Goal: Information Seeking & Learning: Find specific fact

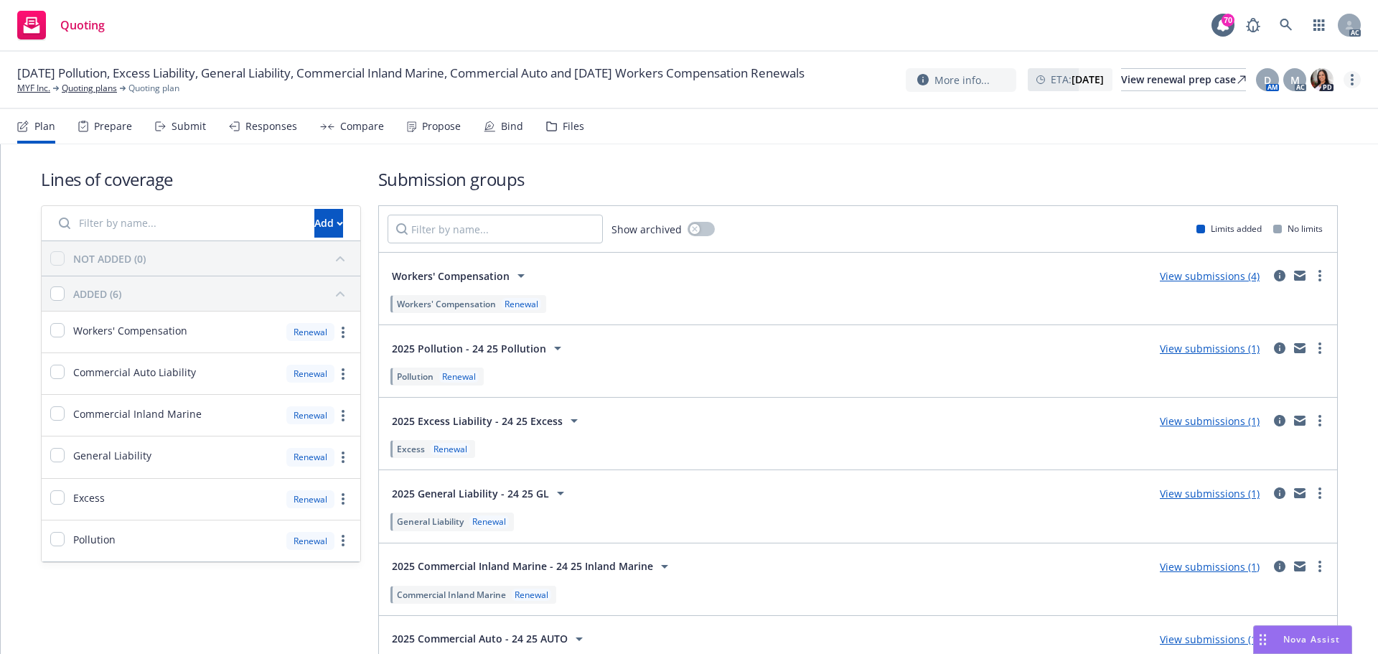
click at [1353, 82] on icon "more" at bounding box center [1352, 79] width 3 height 11
click at [1263, 108] on link "Copy logging email" at bounding box center [1280, 109] width 160 height 29
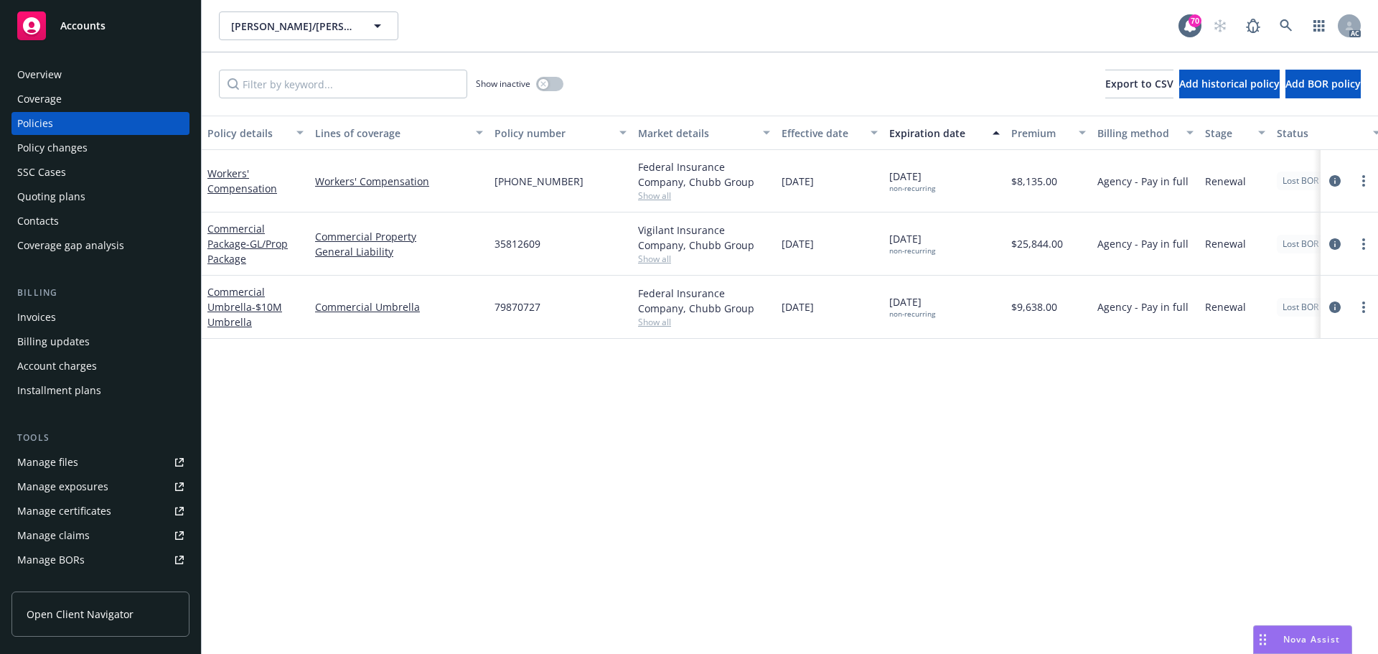
click at [666, 263] on span "Show all" at bounding box center [704, 259] width 132 height 12
click at [380, 400] on div "Policy details Lines of coverage Policy number Market details Effective date Ex…" at bounding box center [790, 385] width 1176 height 538
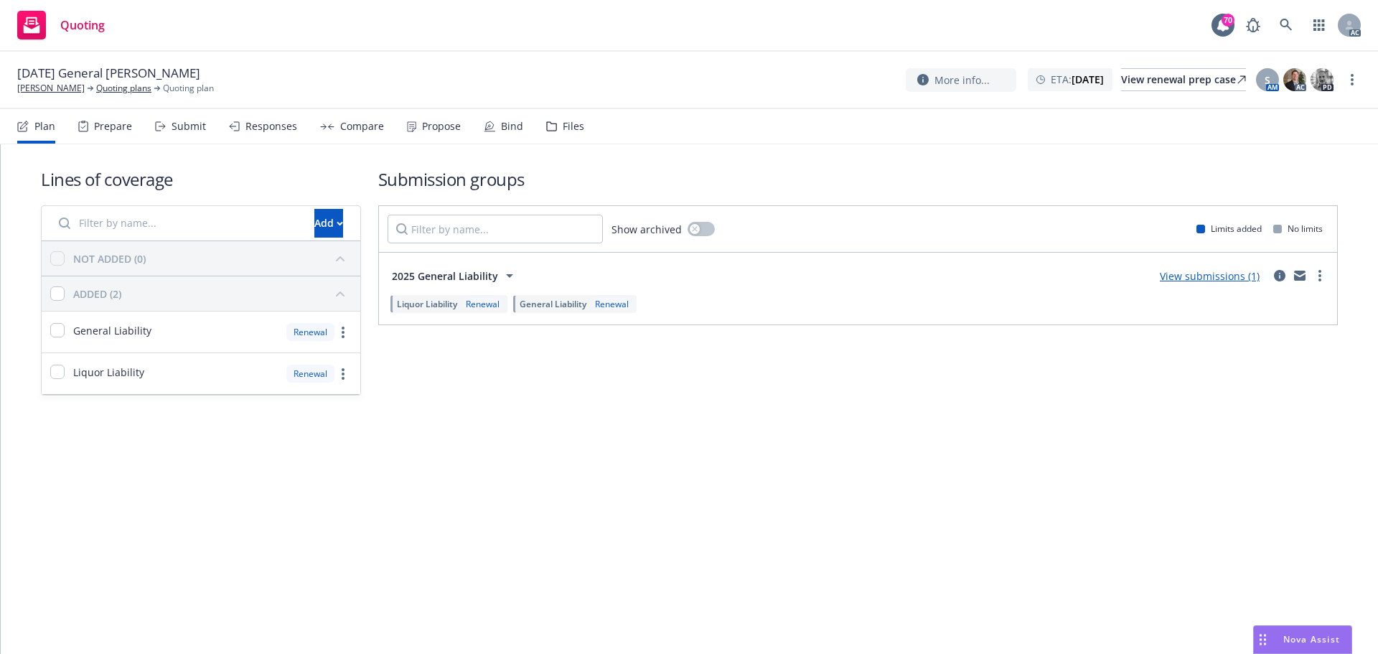
click at [187, 139] on div "Submit" at bounding box center [180, 126] width 51 height 34
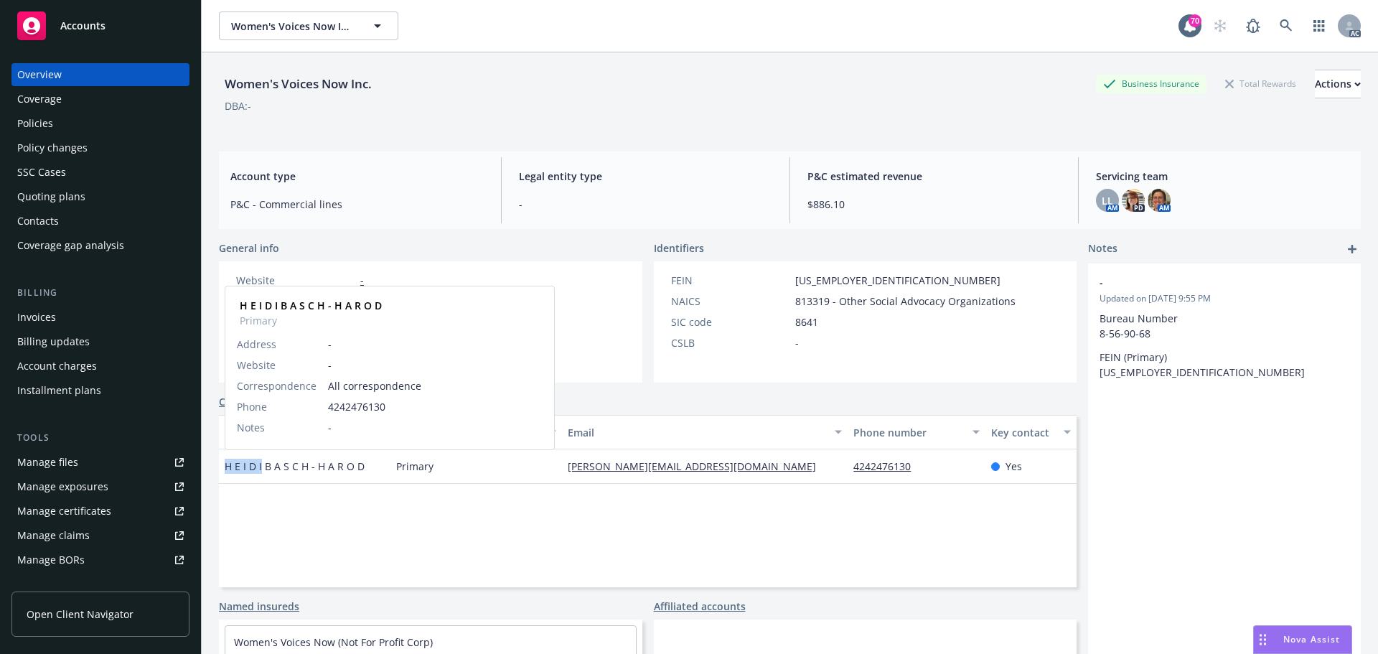
drag, startPoint x: 225, startPoint y: 469, endPoint x: 261, endPoint y: 471, distance: 35.9
click at [261, 471] on span "H E I D I B A S C H - H A R O D" at bounding box center [295, 466] width 140 height 15
click at [48, 128] on div "Policies" at bounding box center [35, 123] width 36 height 23
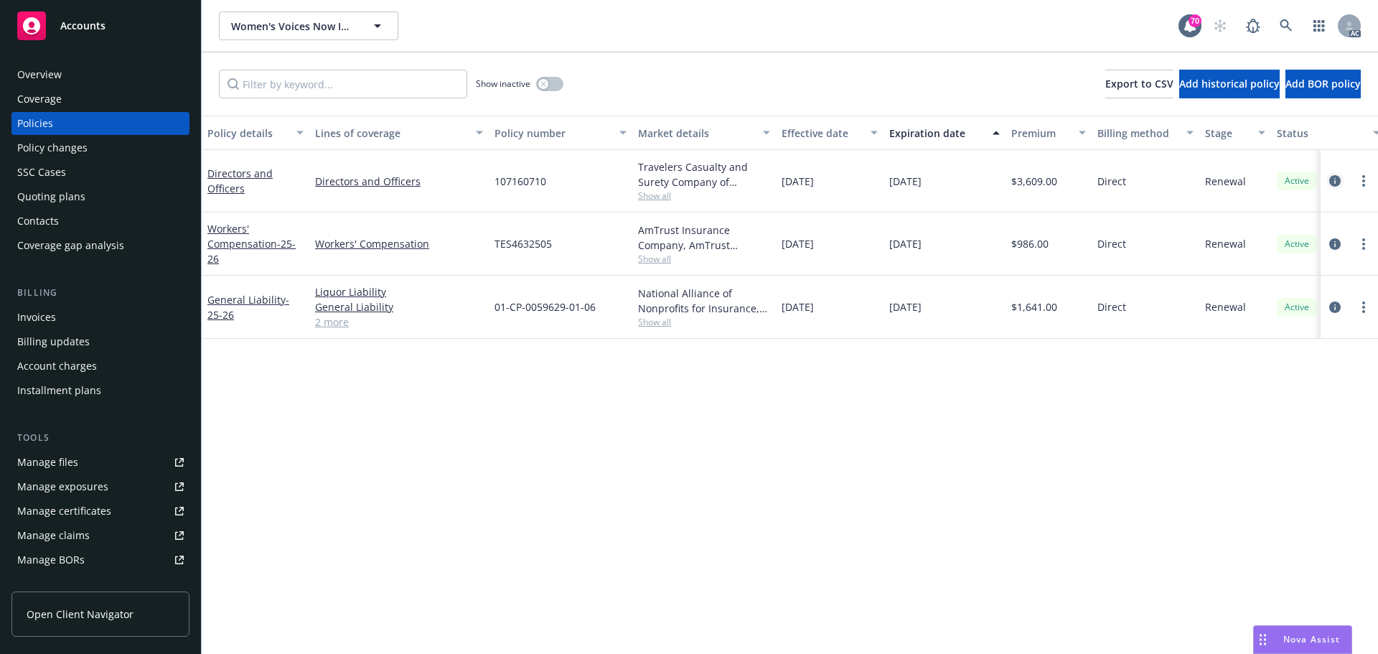
click at [1333, 182] on icon "circleInformation" at bounding box center [1334, 180] width 11 height 11
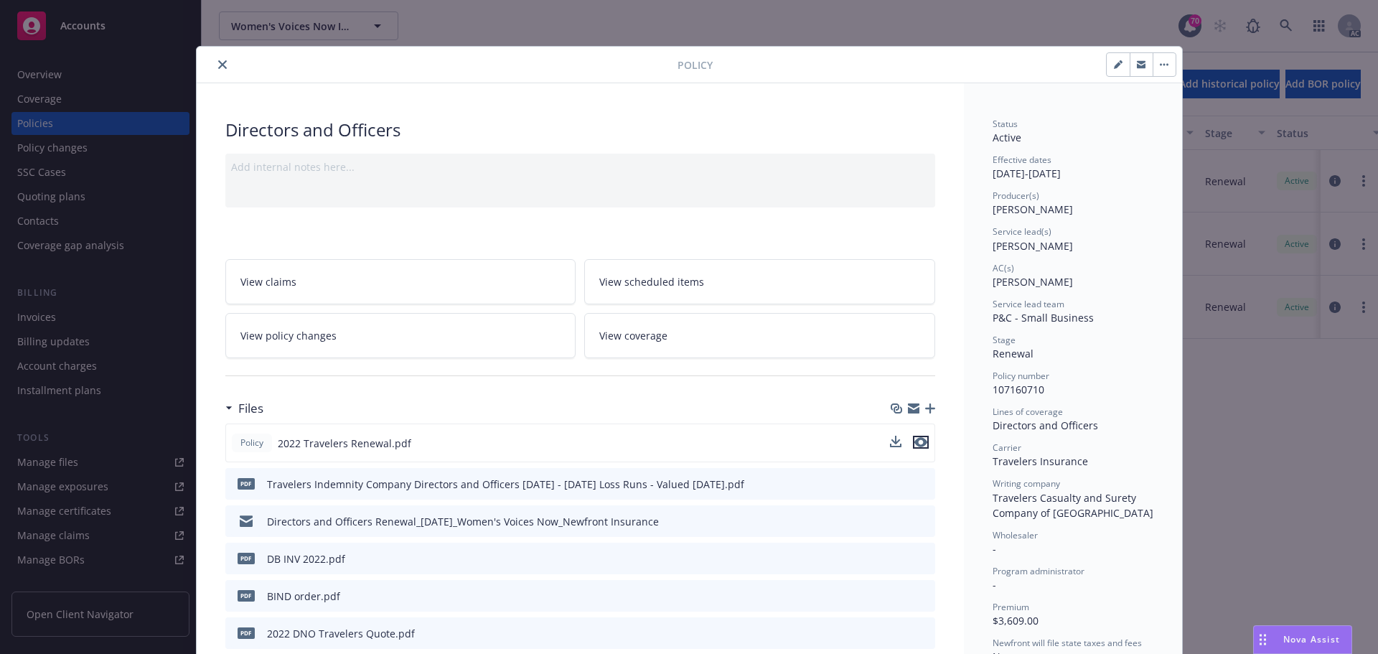
click at [918, 441] on icon "preview file" at bounding box center [920, 442] width 13 height 10
click at [214, 62] on button "close" at bounding box center [222, 64] width 17 height 17
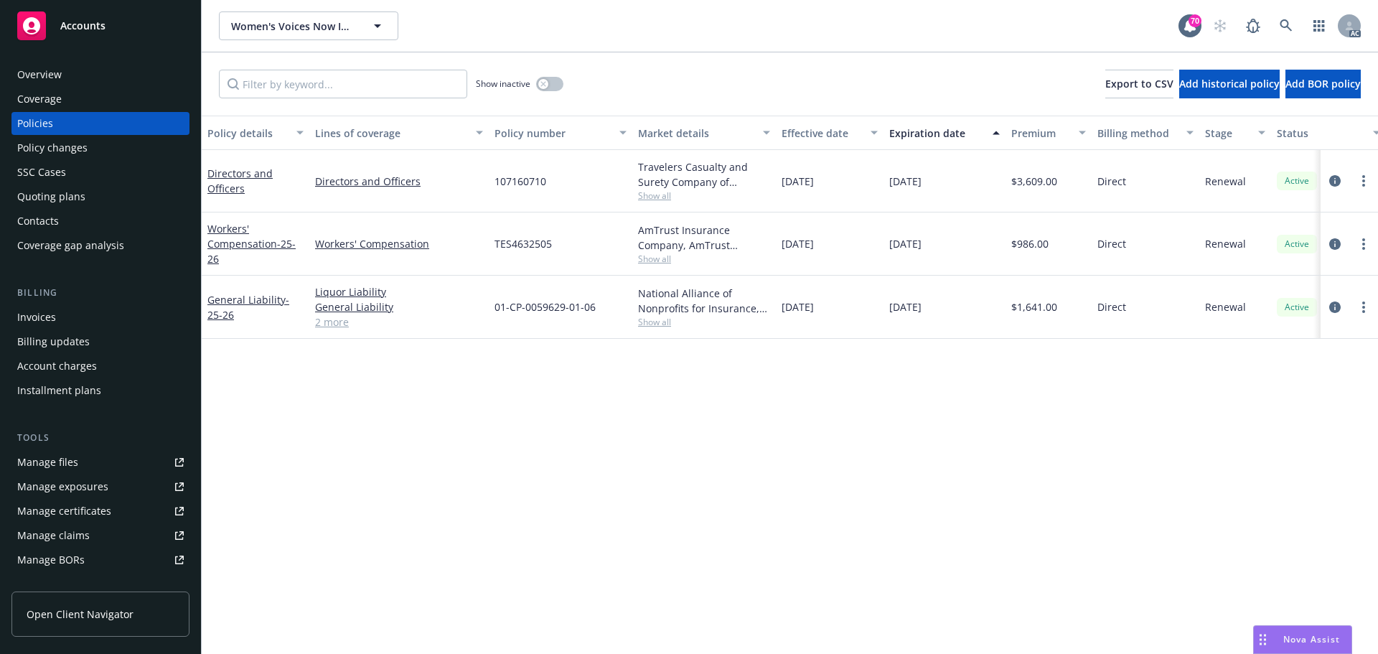
click at [60, 75] on div "Overview" at bounding box center [39, 74] width 44 height 23
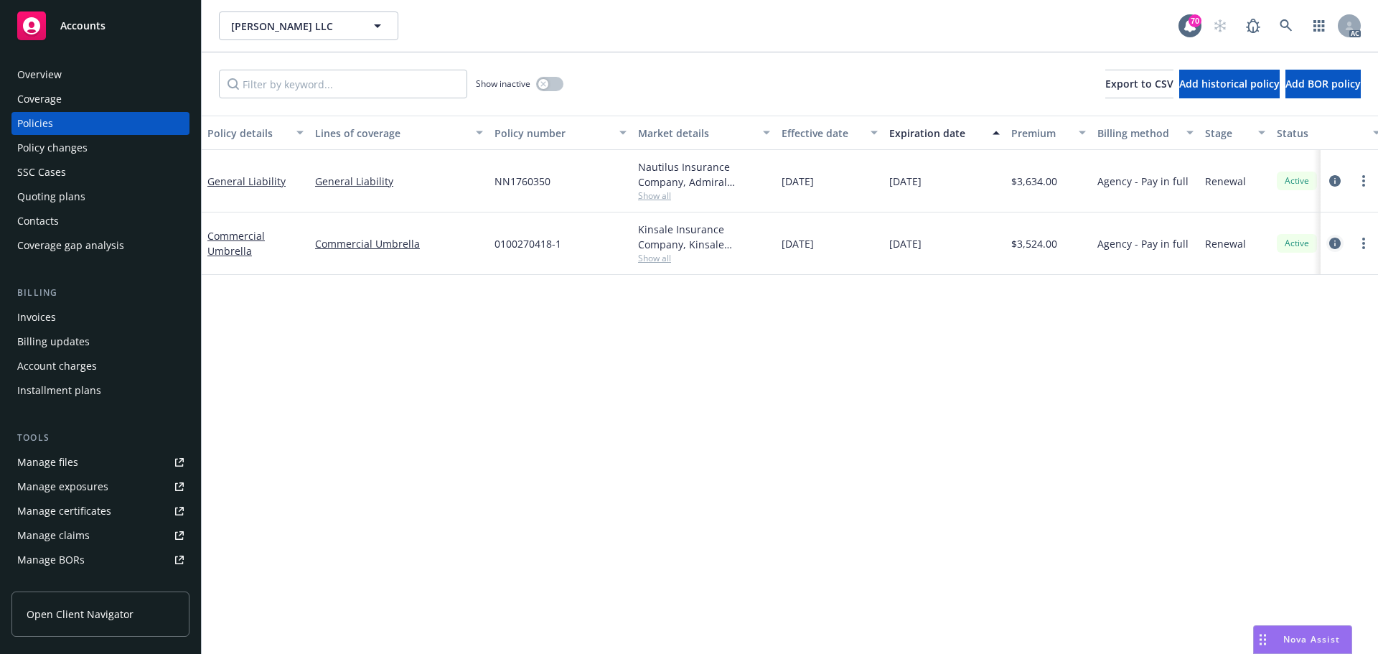
click at [1333, 245] on icon "circleInformation" at bounding box center [1334, 243] width 11 height 11
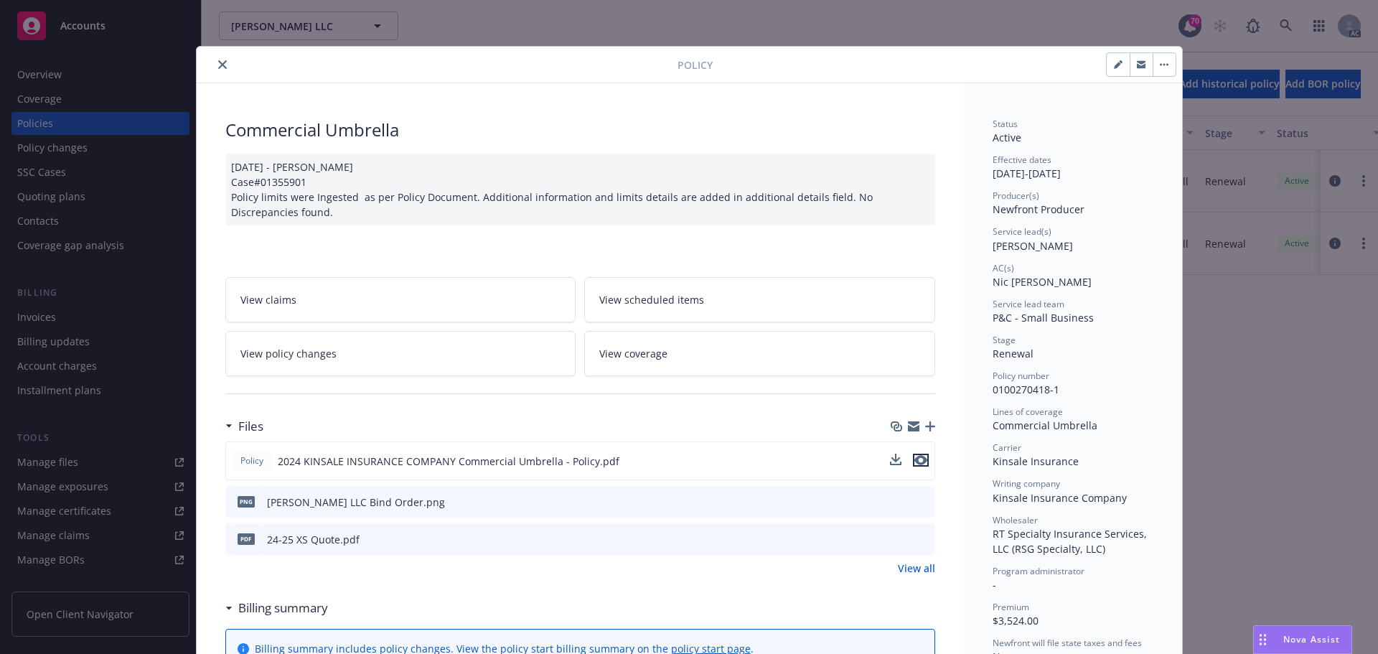
click at [916, 463] on icon "preview file" at bounding box center [920, 460] width 13 height 10
click at [218, 62] on icon "close" at bounding box center [222, 64] width 9 height 9
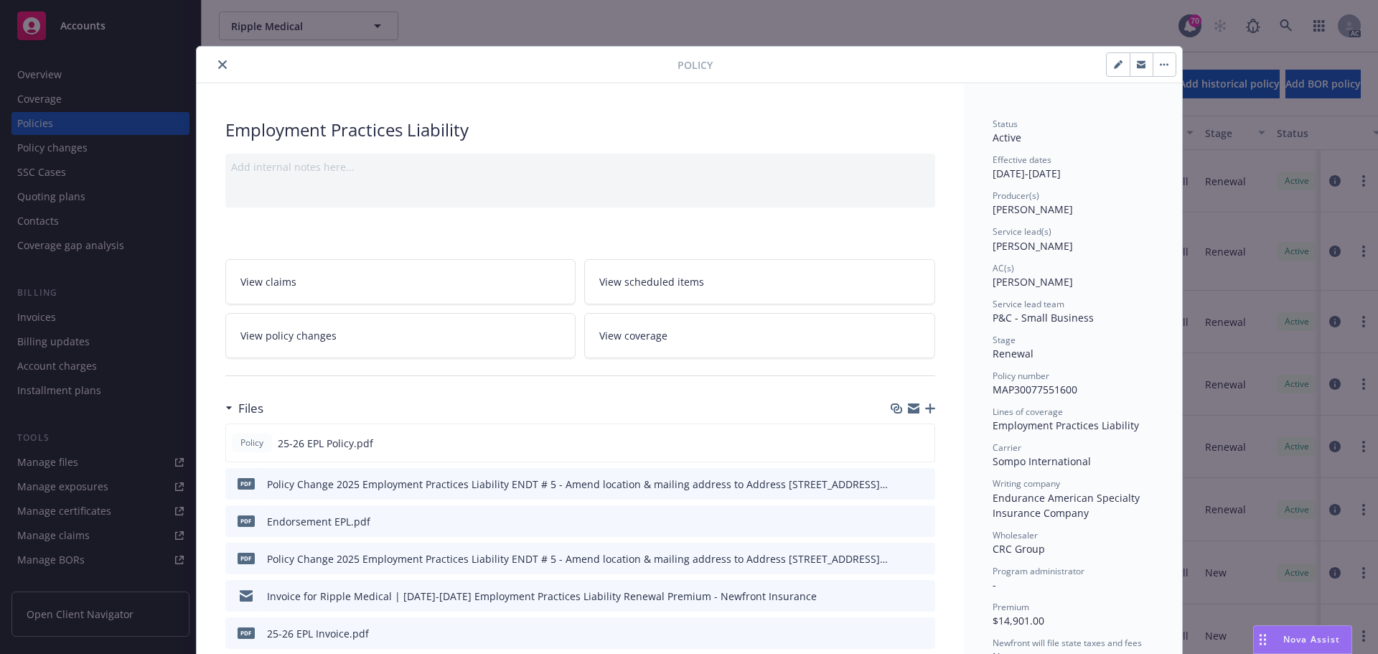
drag, startPoint x: 220, startPoint y: 70, endPoint x: 224, endPoint y: 53, distance: 17.1
click at [220, 69] on button "close" at bounding box center [222, 64] width 17 height 17
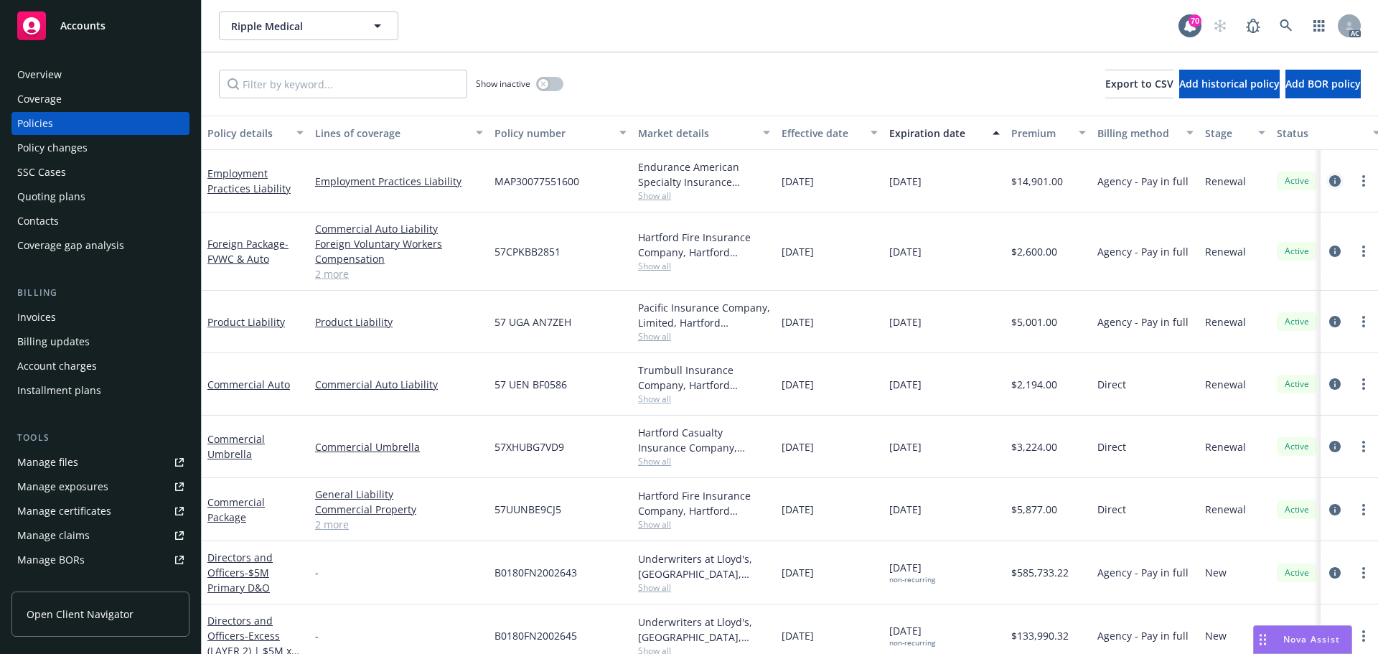
click at [1329, 179] on icon "circleInformation" at bounding box center [1334, 180] width 11 height 11
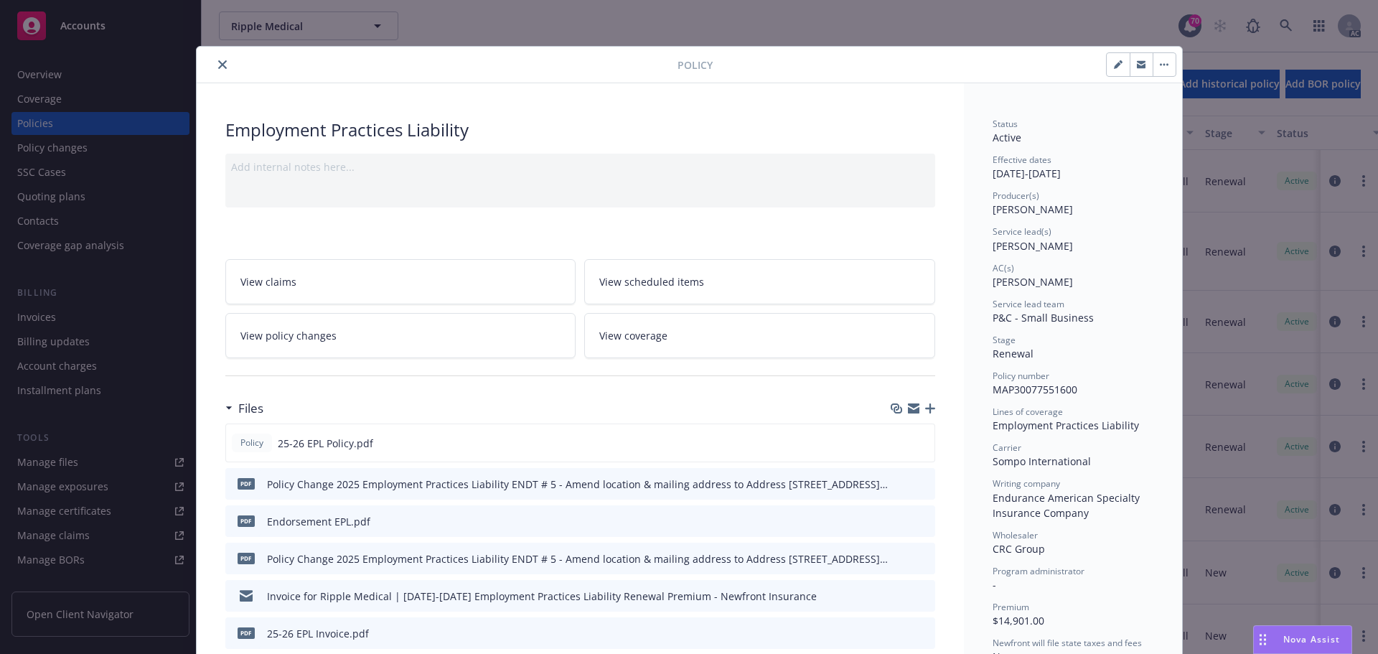
scroll to position [43, 0]
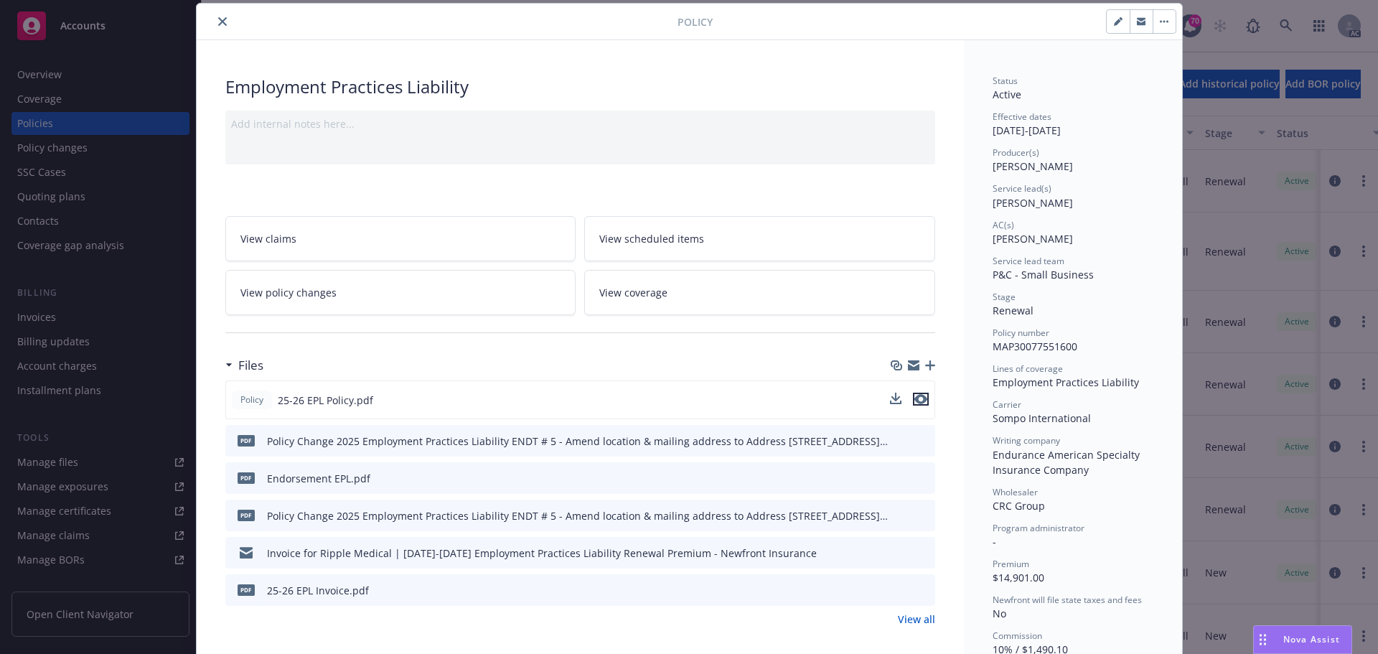
click at [917, 400] on icon "preview file" at bounding box center [920, 399] width 13 height 10
drag, startPoint x: 1049, startPoint y: 133, endPoint x: 1102, endPoint y: 134, distance: 53.1
click at [1102, 134] on div "Effective dates 01/14/2025 - 09/30/2025" at bounding box center [1073, 124] width 161 height 27
drag, startPoint x: 221, startPoint y: 85, endPoint x: 460, endPoint y: 88, distance: 239.0
click at [460, 88] on div "Employment Practices Liability" at bounding box center [580, 87] width 710 height 24
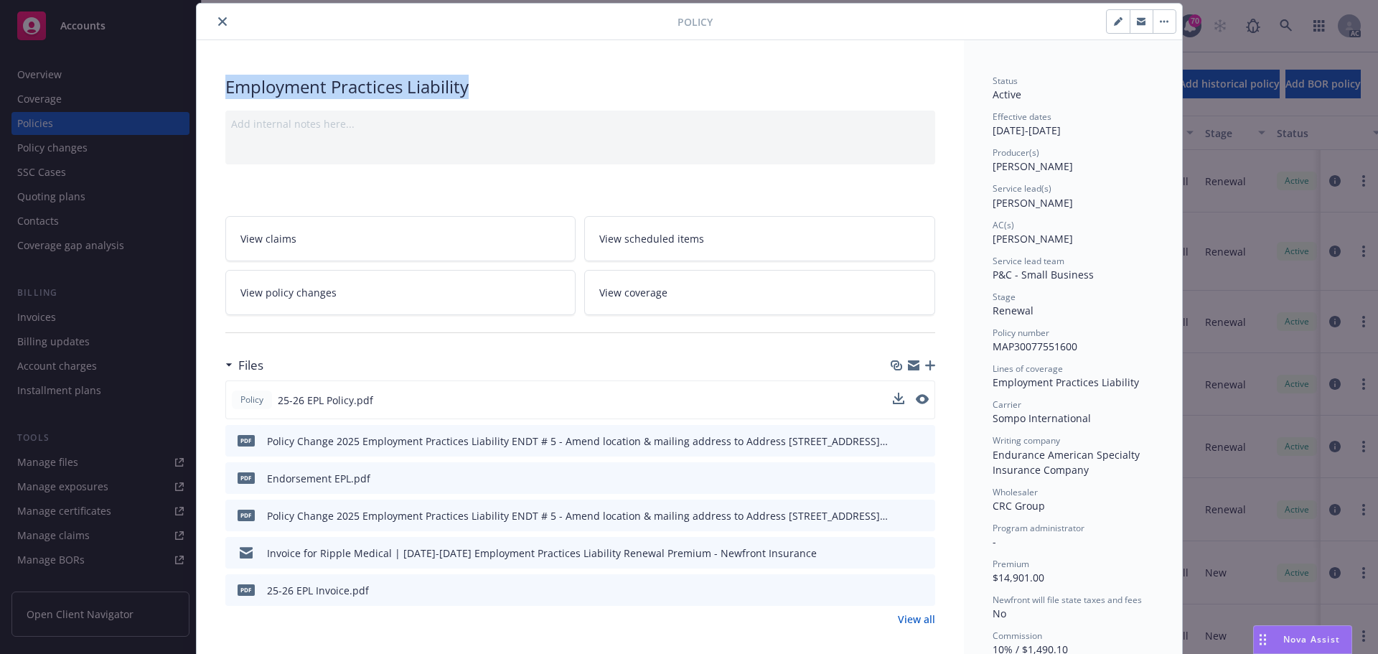
copy div "Employment Practices Liability"
click at [221, 22] on button "close" at bounding box center [222, 21] width 17 height 17
